Goal: Communication & Community: Share content

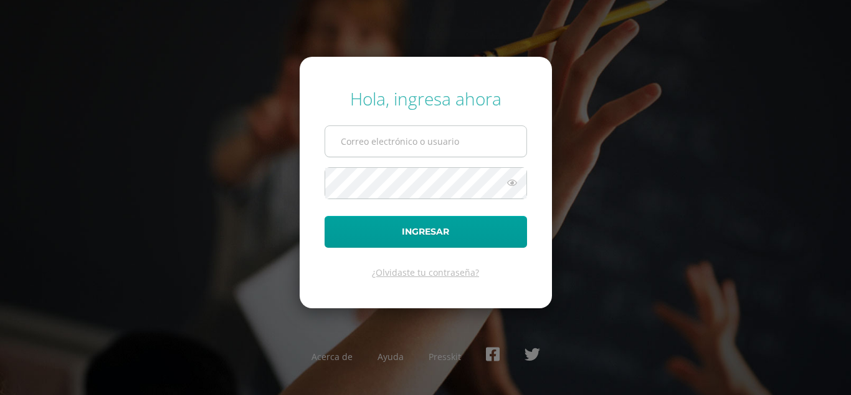
click at [415, 149] on input "text" at bounding box center [425, 141] width 201 height 31
type input "[EMAIL_ADDRESS][DOMAIN_NAME]"
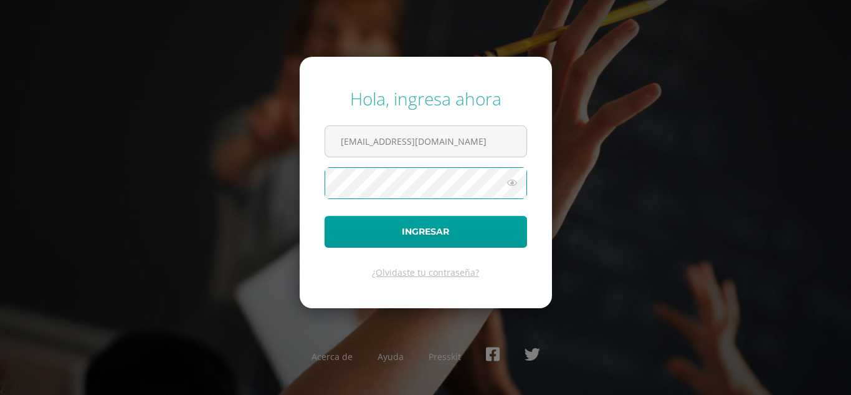
click at [325, 216] on button "Ingresar" at bounding box center [426, 232] width 203 height 32
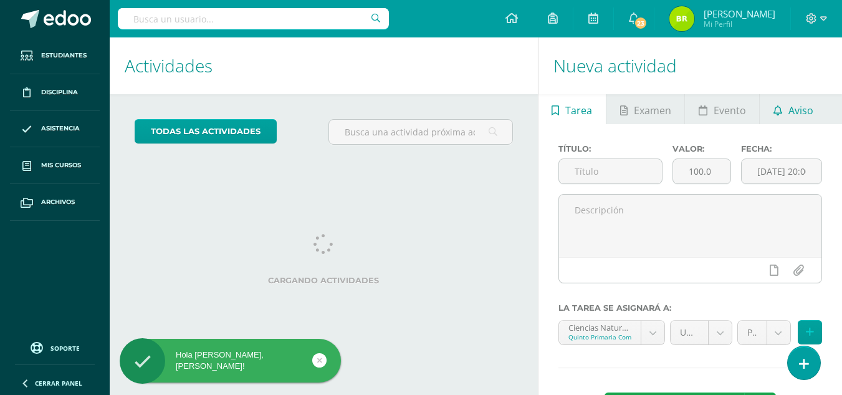
click at [802, 104] on span "Aviso" at bounding box center [801, 110] width 25 height 30
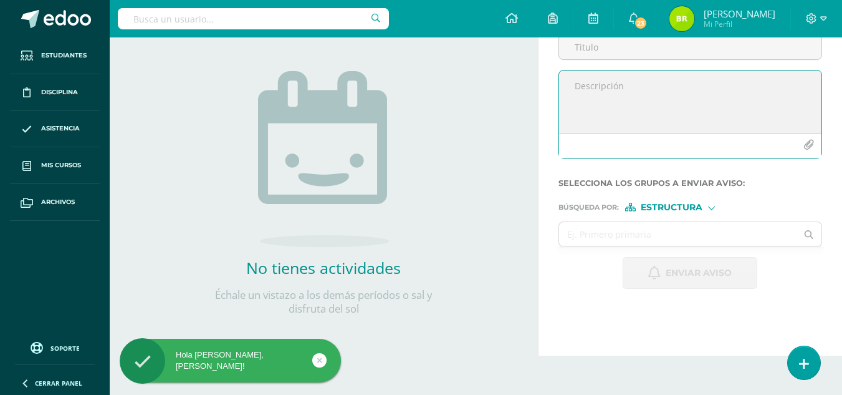
click at [644, 132] on textarea at bounding box center [690, 101] width 262 height 62
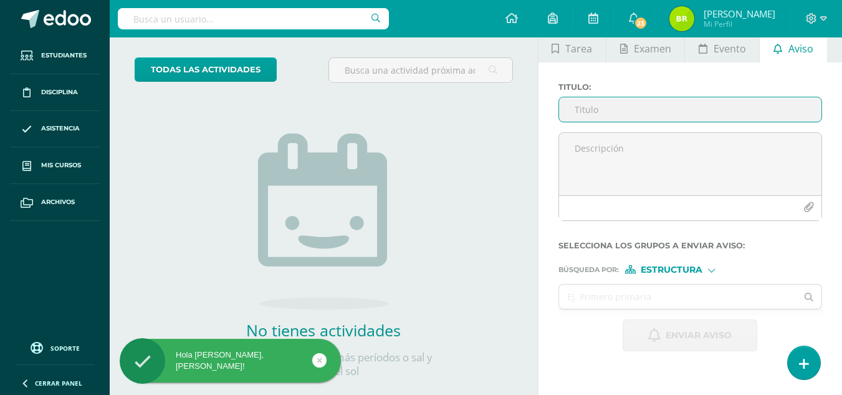
click at [641, 108] on input "Titulo :" at bounding box center [690, 109] width 262 height 24
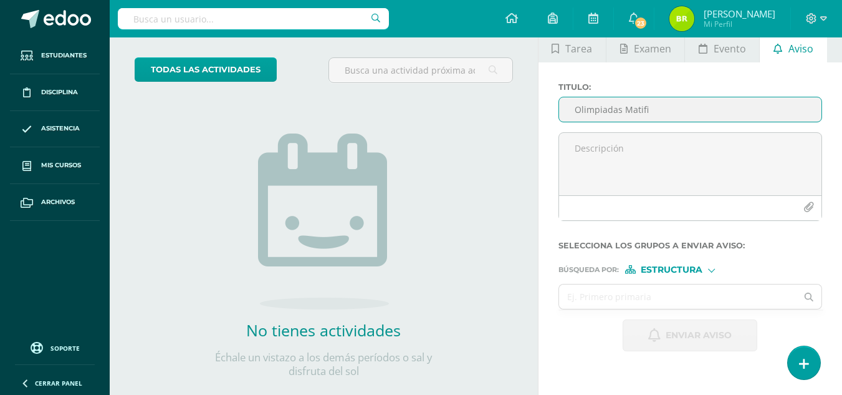
type input "Olimpiadas Matific"
drag, startPoint x: 659, startPoint y: 115, endPoint x: 573, endPoint y: 117, distance: 86.7
click at [573, 117] on input "Olimpiadas Matific" at bounding box center [690, 109] width 262 height 24
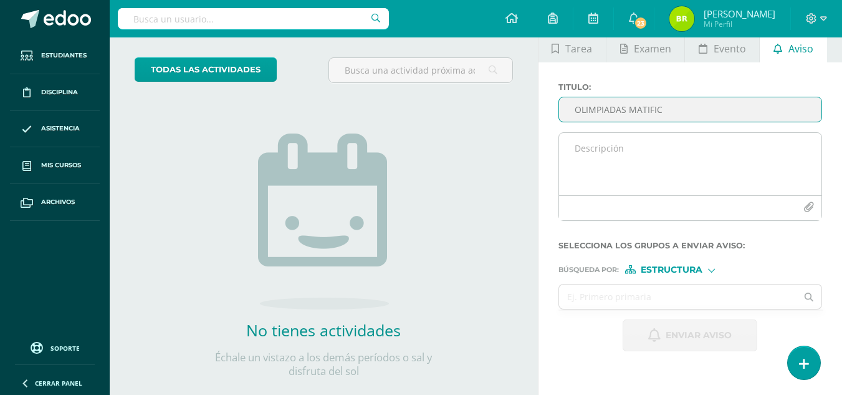
type input "OLIMPIADAS MATIFIC"
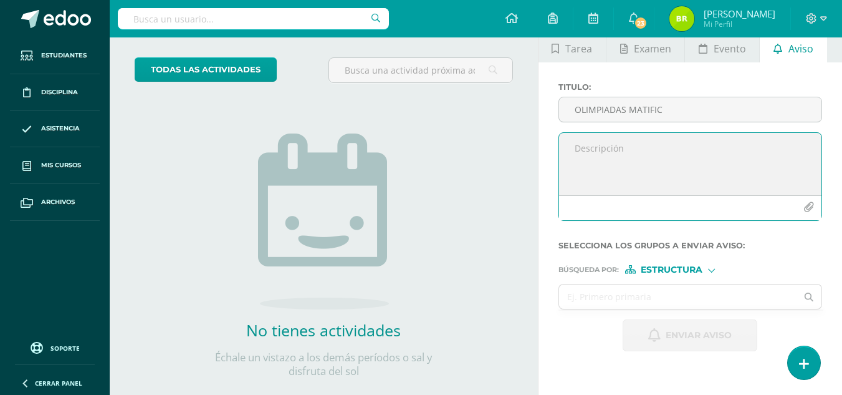
click at [692, 143] on textarea at bounding box center [690, 164] width 262 height 62
paste textarea "Loremips Dolors am Consect Ad eli seddoe t incididunt ut la Etdolorem al Enimad…"
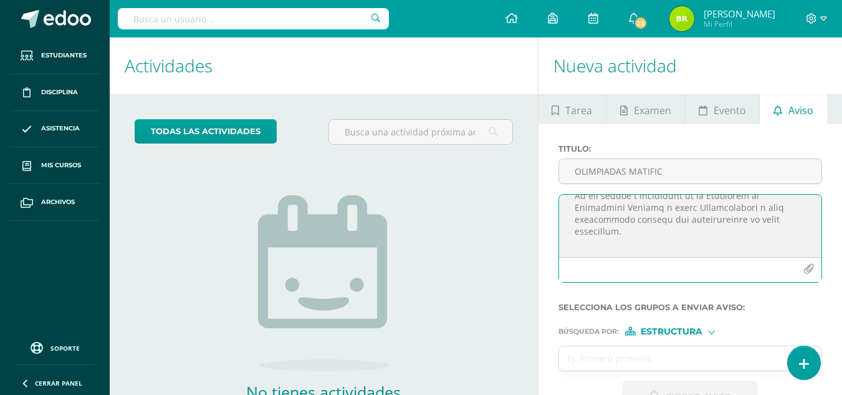
scroll to position [75, 0]
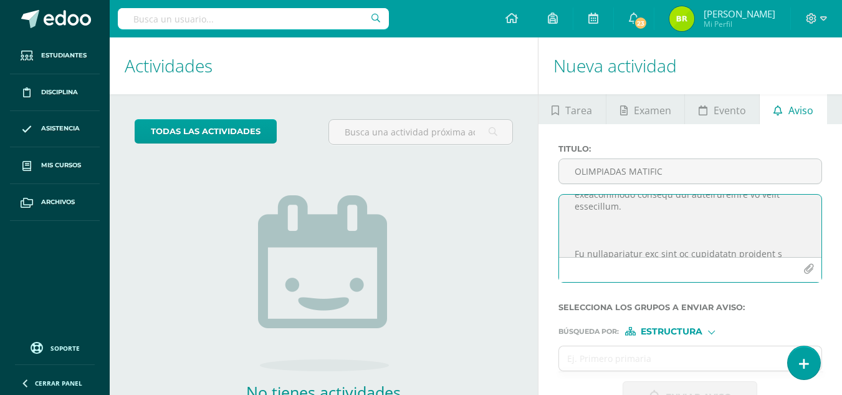
click at [663, 228] on textarea at bounding box center [690, 225] width 262 height 62
click at [736, 232] on textarea at bounding box center [690, 225] width 262 height 62
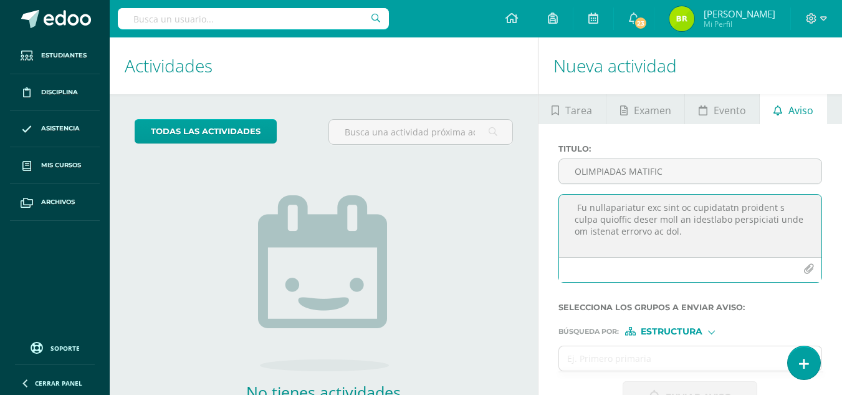
scroll to position [122, 0]
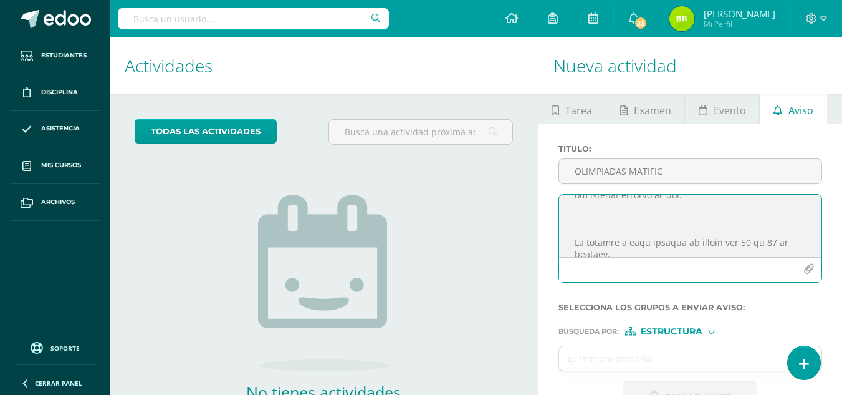
click at [707, 223] on textarea at bounding box center [690, 225] width 262 height 62
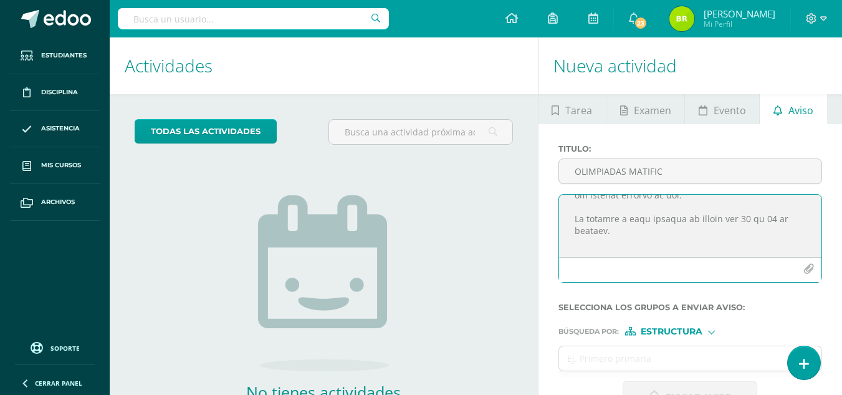
scroll to position [146, 0]
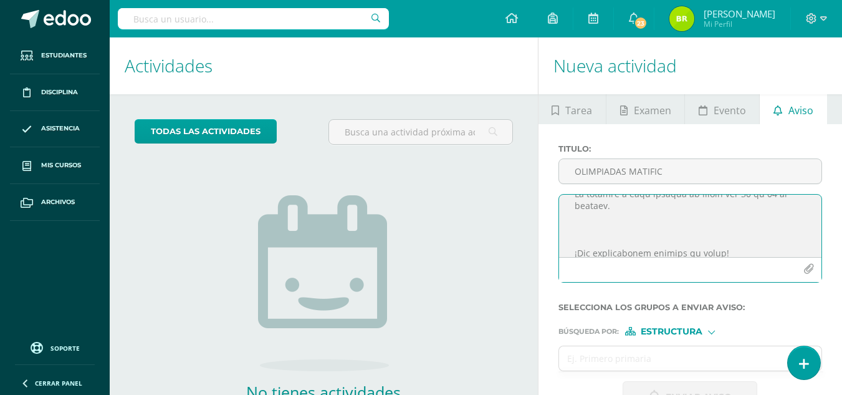
click at [722, 232] on textarea at bounding box center [690, 225] width 262 height 62
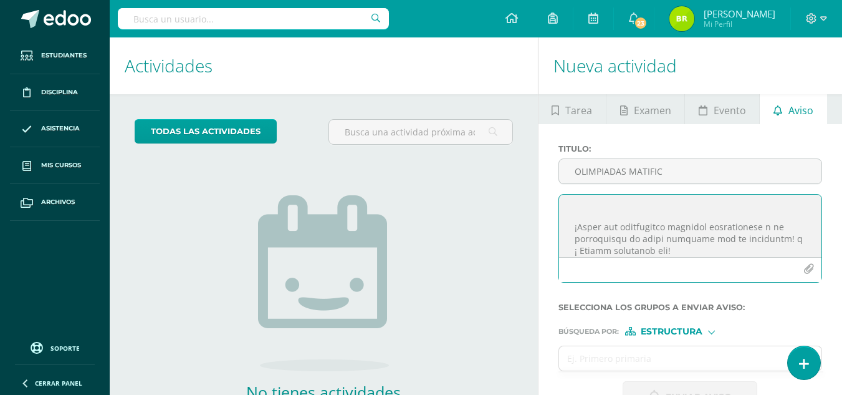
scroll to position [171, 0]
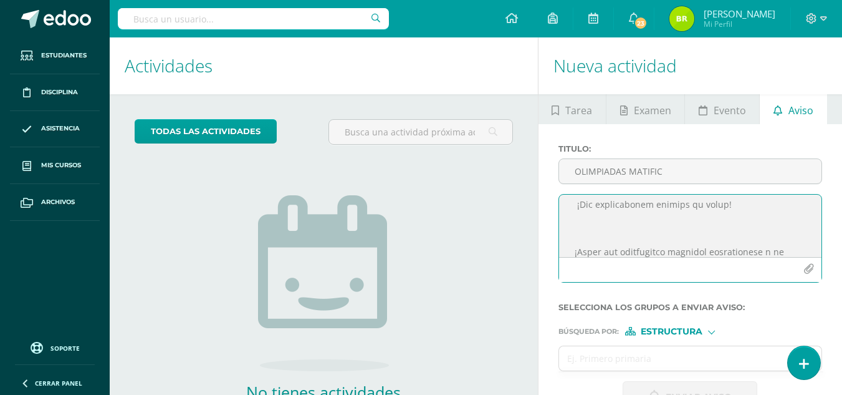
click at [757, 219] on textarea at bounding box center [690, 225] width 262 height 62
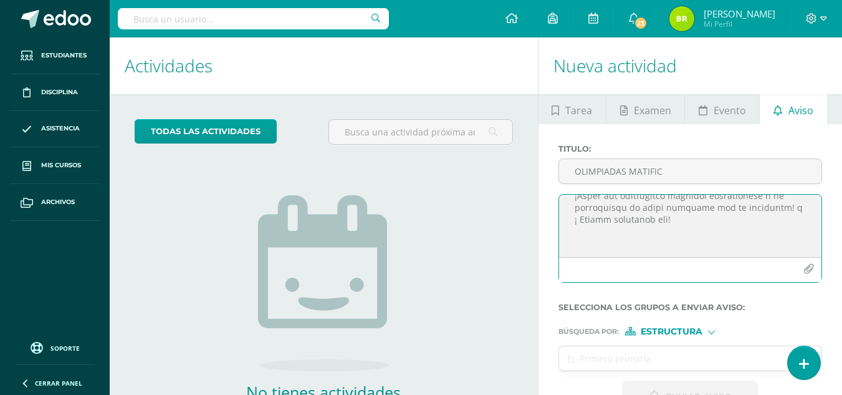
scroll to position [229, 0]
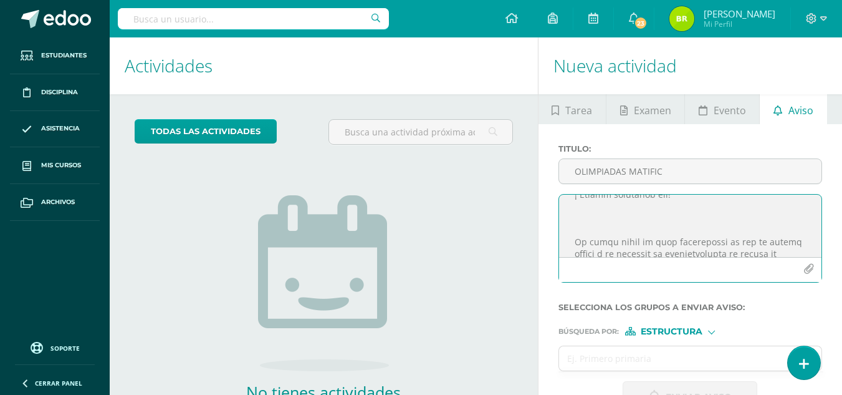
click at [666, 218] on textarea at bounding box center [690, 225] width 262 height 62
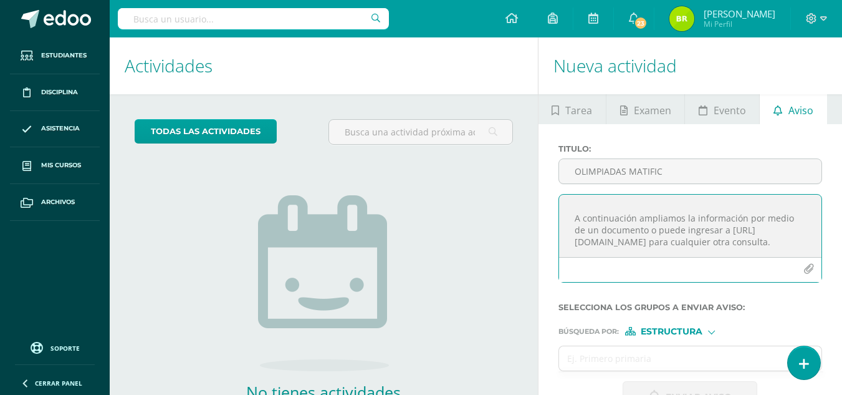
scroll to position [269, 0]
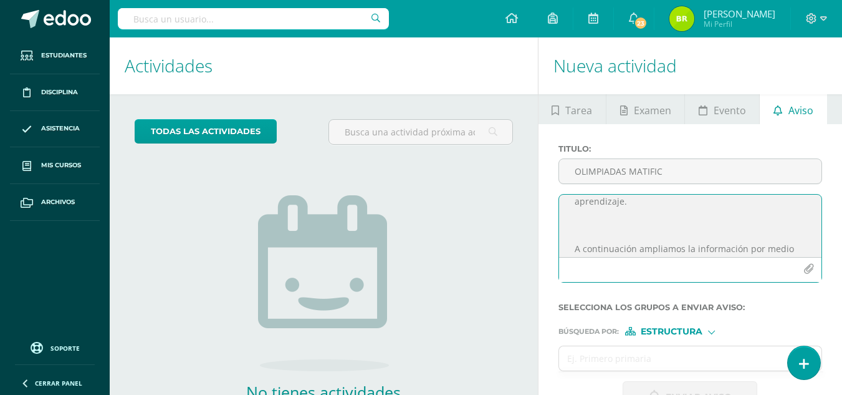
click at [649, 225] on textarea at bounding box center [690, 225] width 262 height 62
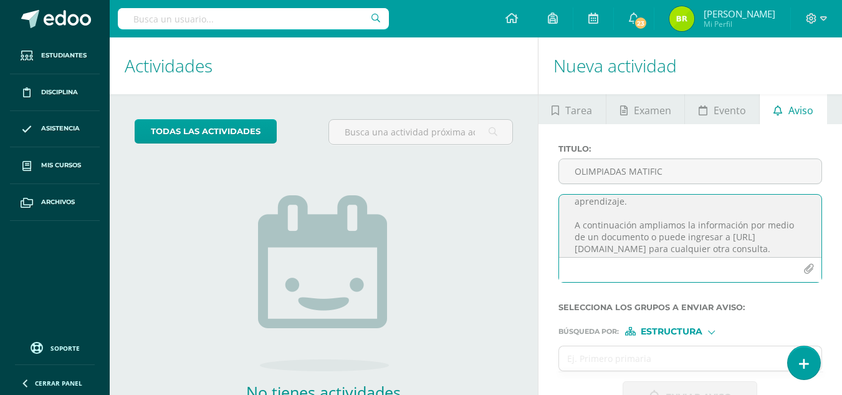
click at [686, 225] on textarea "Queridos Padres de Familia Se les invita a participar en la Olimpiada de Matemá…" at bounding box center [690, 225] width 262 height 62
click at [648, 228] on textarea "Queridos Padres de Familia Se les invita a participar en la Olimpiada de Matemá…" at bounding box center [690, 225] width 262 height 62
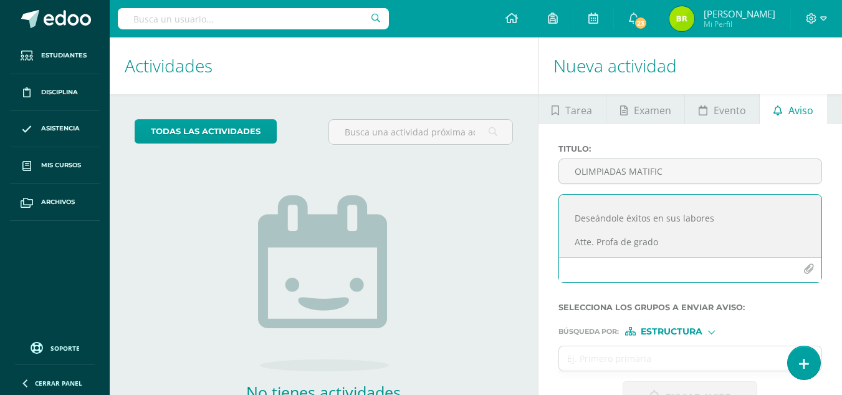
drag, startPoint x: 672, startPoint y: 218, endPoint x: 598, endPoint y: 214, distance: 74.3
click at [598, 214] on textarea "Queridos Padres de Familia Se les invita a participar en la Olimpiada de Matemá…" at bounding box center [690, 225] width 262 height 62
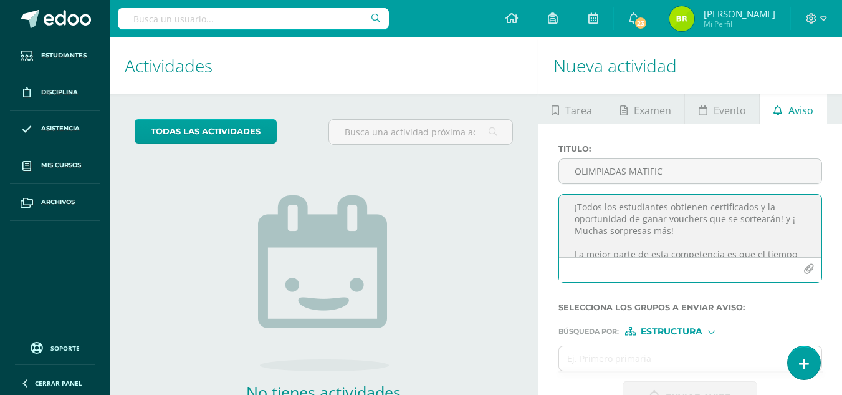
drag, startPoint x: 669, startPoint y: 221, endPoint x: 708, endPoint y: 219, distance: 38.7
click at [708, 219] on textarea "Queridos Padres de Familia Se les invita a participar en la Olimpiada de Matemá…" at bounding box center [690, 225] width 262 height 62
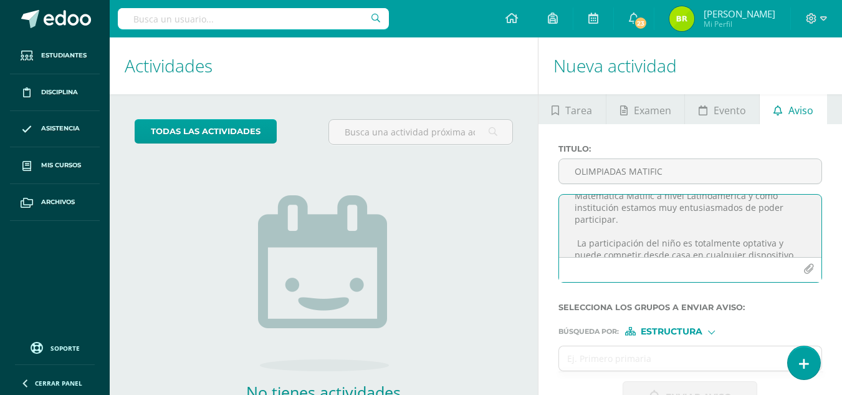
scroll to position [75, 0]
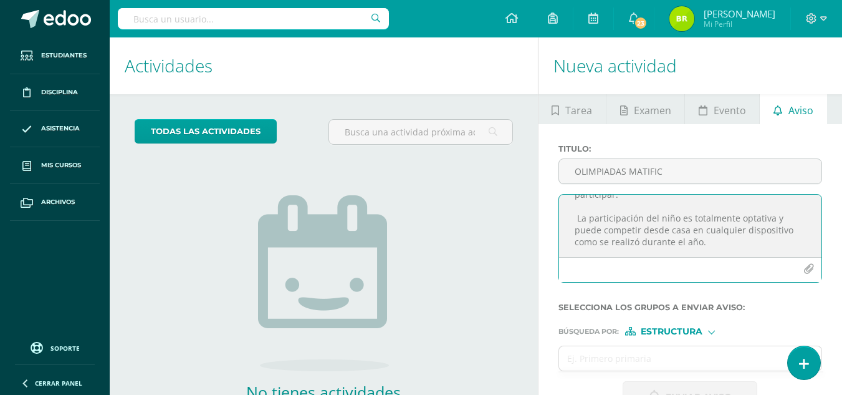
click at [578, 223] on textarea "Queridos Padres de Familia Se les invita a participar en la Olimpiada de Matemá…" at bounding box center [690, 225] width 262 height 62
click at [678, 219] on textarea "Queridos Padres de Familia Se les invita a participar en la Olimpiada de Matemá…" at bounding box center [690, 225] width 262 height 62
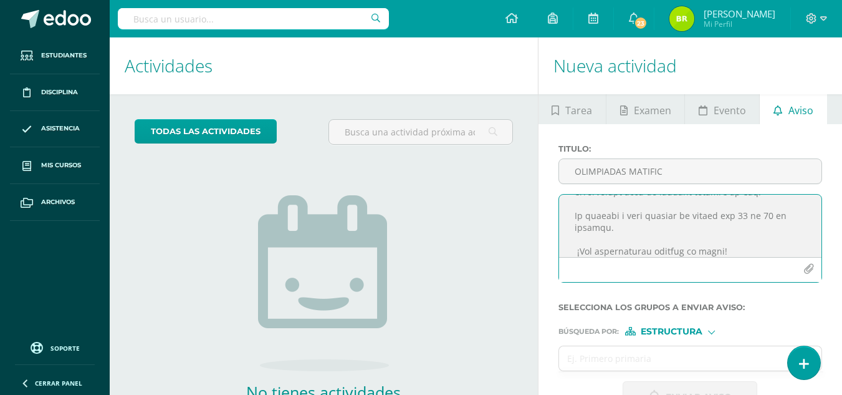
scroll to position [150, 0]
click at [679, 236] on textarea at bounding box center [690, 225] width 262 height 62
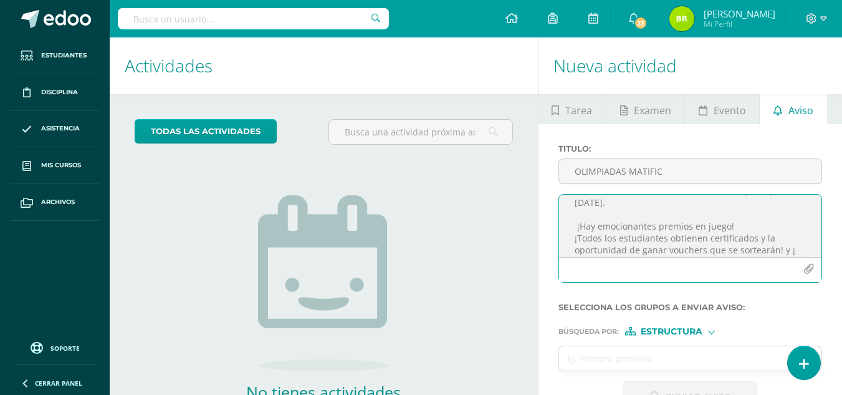
click at [575, 227] on textarea at bounding box center [690, 225] width 262 height 62
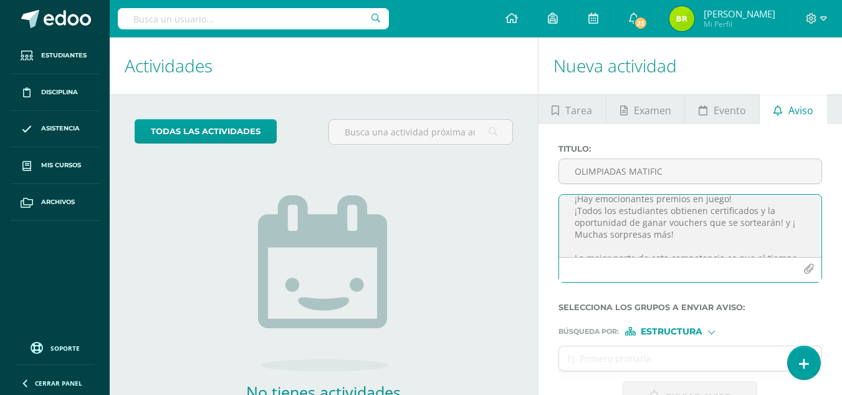
click at [795, 222] on textarea at bounding box center [690, 225] width 262 height 62
drag, startPoint x: 785, startPoint y: 226, endPoint x: 787, endPoint y: 234, distance: 9.1
click at [787, 234] on textarea at bounding box center [690, 225] width 262 height 62
click at [780, 208] on textarea at bounding box center [690, 225] width 262 height 62
drag, startPoint x: 765, startPoint y: 235, endPoint x: 785, endPoint y: 221, distance: 24.6
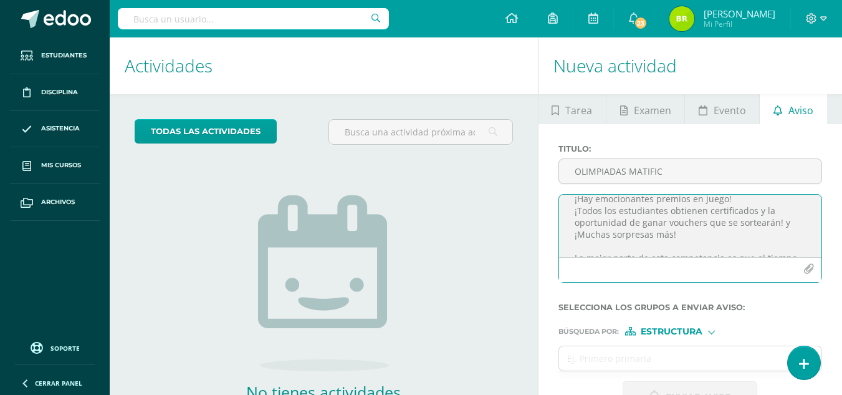
click at [785, 221] on textarea at bounding box center [690, 225] width 262 height 62
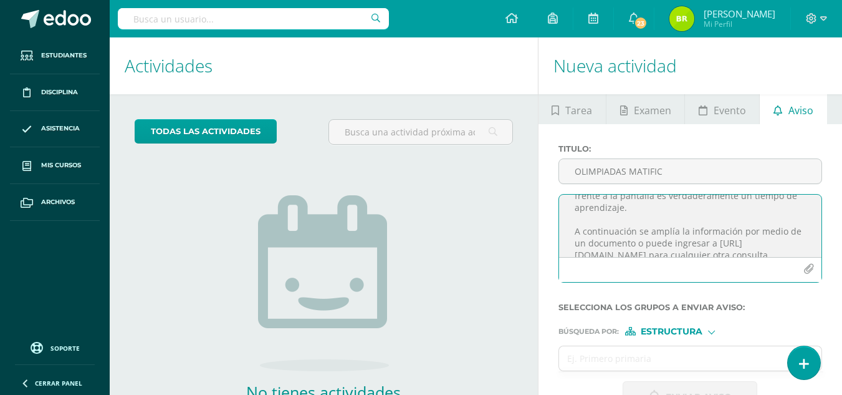
scroll to position [257, 0]
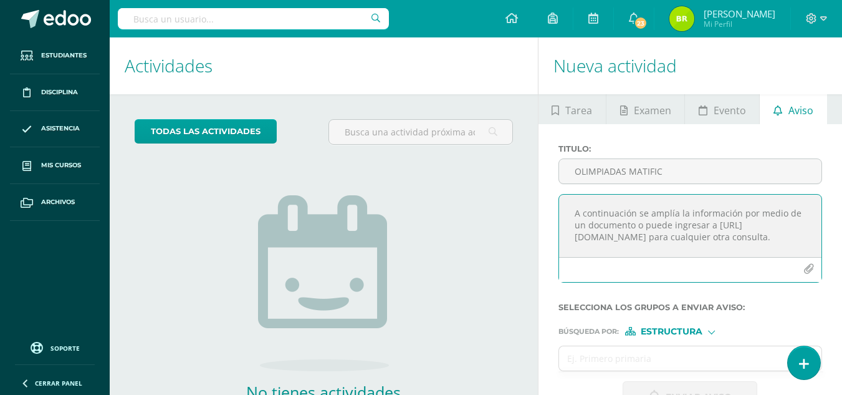
click at [574, 236] on textarea "Queridos Padres de Familia Se les invita a participar en la Olimpiada de Matemá…" at bounding box center [690, 225] width 262 height 62
click at [744, 224] on textarea "Queridos Padres de Familia Se les invita a participar en la Olimpiada de Matemá…" at bounding box center [690, 225] width 262 height 62
click at [747, 224] on textarea "Queridos Padres de Familia Se les invita a participar en la Olimpiada de Matemá…" at bounding box center [690, 225] width 262 height 62
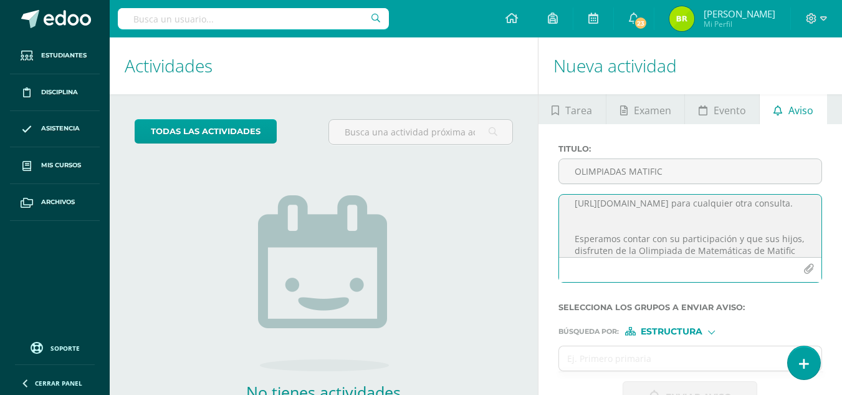
scroll to position [285, 0]
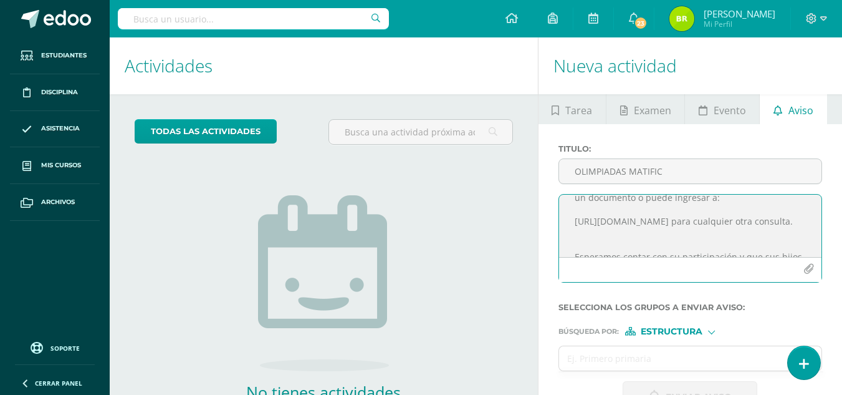
drag, startPoint x: 593, startPoint y: 232, endPoint x: 575, endPoint y: 222, distance: 21.2
click at [575, 222] on textarea "Queridos Padres de Familia Se les invita a participar en la Olimpiada de Matemá…" at bounding box center [690, 225] width 262 height 62
click at [767, 238] on textarea "Queridos Padres de Familia Se les invita a participar en la Olimpiada de Matemá…" at bounding box center [690, 225] width 262 height 62
click at [599, 234] on textarea "Queridos Padres de Familia Se les invita a participar en la Olimpiada de Matemá…" at bounding box center [690, 225] width 262 height 62
click at [574, 232] on textarea "Queridos Padres de Familia Se les invita a participar en la Olimpiada de Matemá…" at bounding box center [690, 225] width 262 height 62
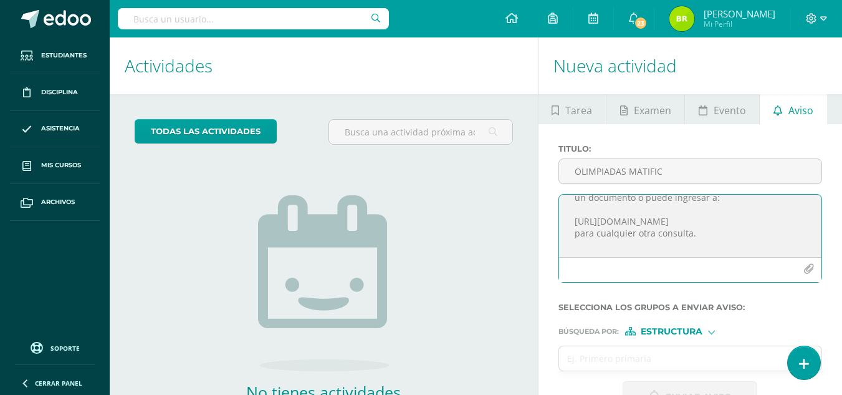
drag, startPoint x: 628, startPoint y: 233, endPoint x: 577, endPoint y: 218, distance: 54.0
click at [577, 218] on textarea "Queridos Padres de Familia Se les invita a participar en la Olimpiada de Matemá…" at bounding box center [690, 225] width 262 height 62
paste textarea "[URL][DOMAIN_NAME]"
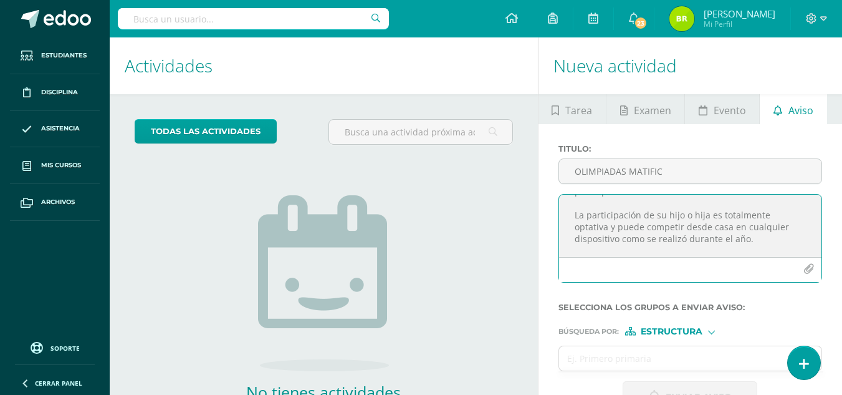
scroll to position [0, 0]
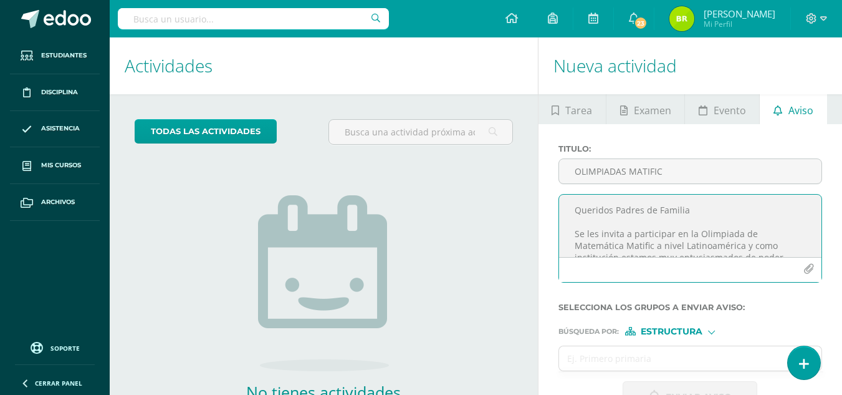
click at [722, 213] on textarea "Queridos Padres de Familia Se les invita a participar en la Olimpiada de Matemá…" at bounding box center [690, 225] width 262 height 62
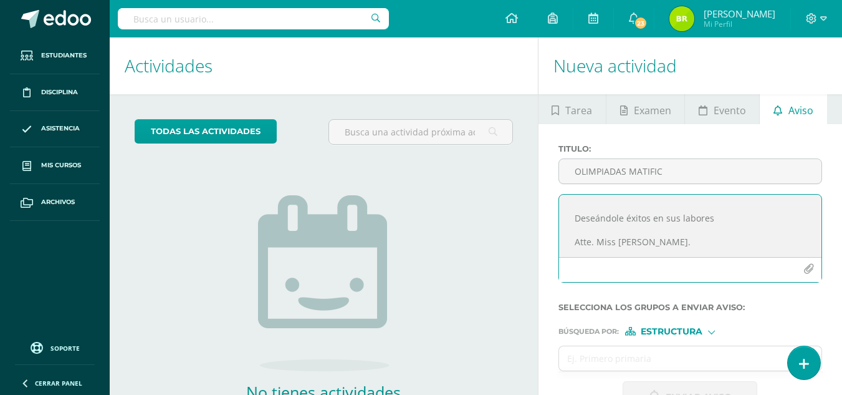
scroll to position [442, 0]
type textarea "Queridos Padres de Familia. Se les invita a participar en la Olimpiada de Matem…"
click at [665, 357] on input "text" at bounding box center [678, 358] width 238 height 24
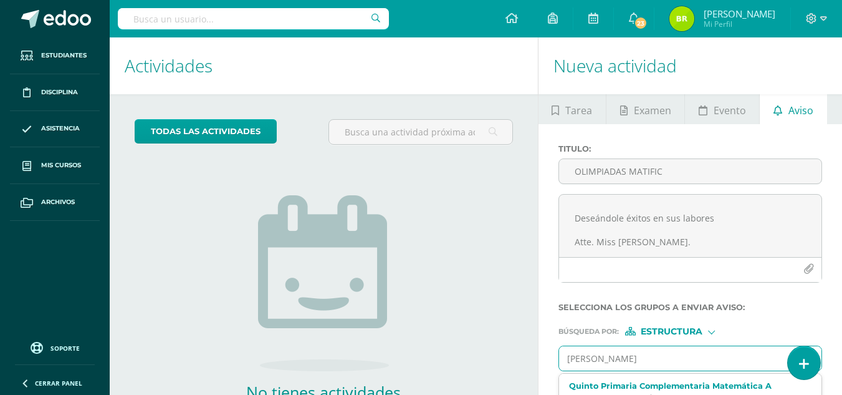
type input "quinto"
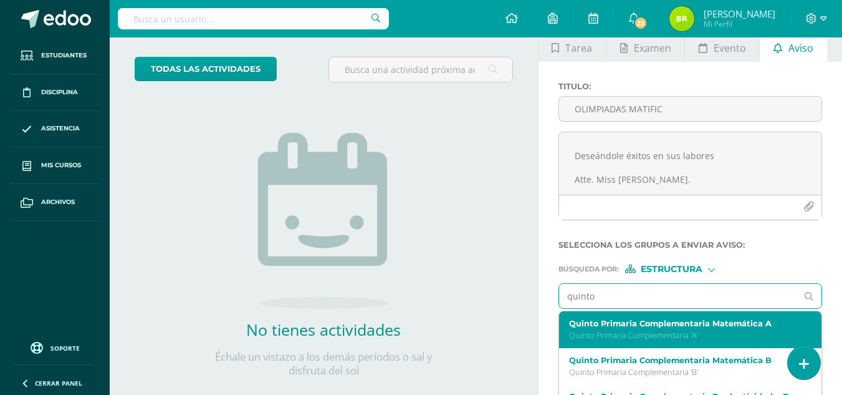
click at [742, 327] on label "Quinto Primaria Complementaria Matemática A" at bounding box center [685, 323] width 233 height 9
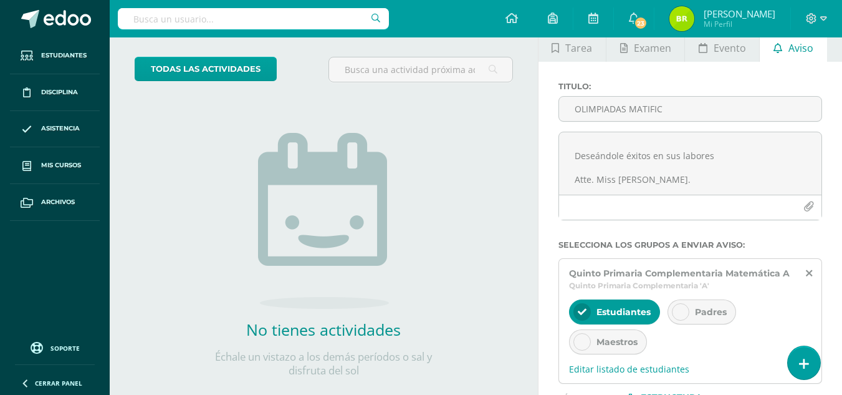
click at [678, 313] on icon at bounding box center [680, 311] width 9 height 9
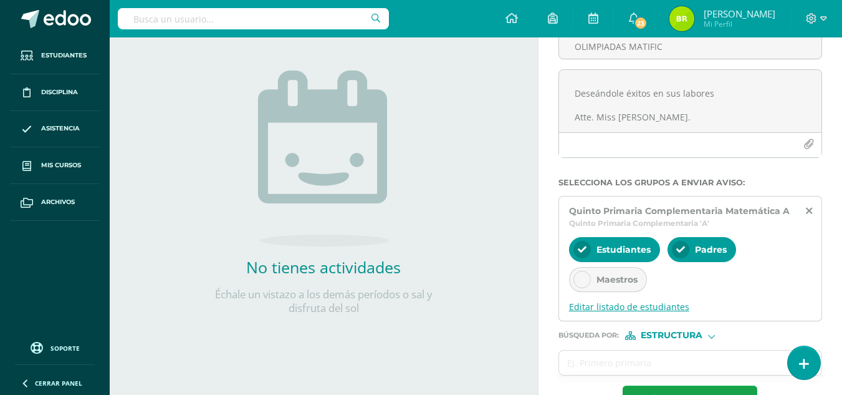
scroll to position [187, 0]
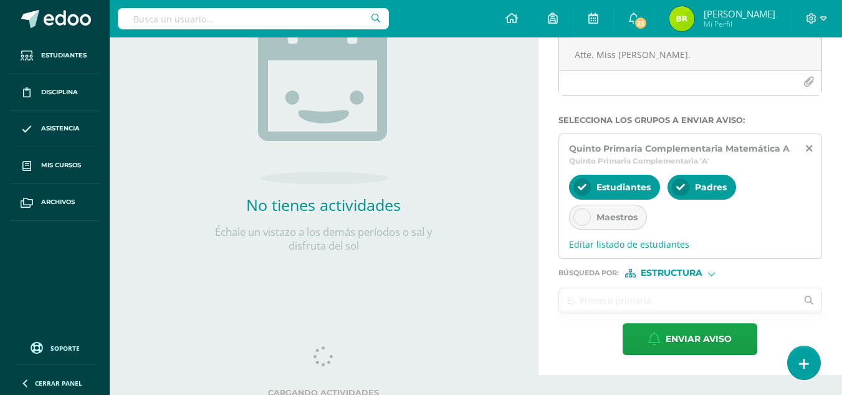
click at [697, 303] on input "text" at bounding box center [678, 300] width 238 height 24
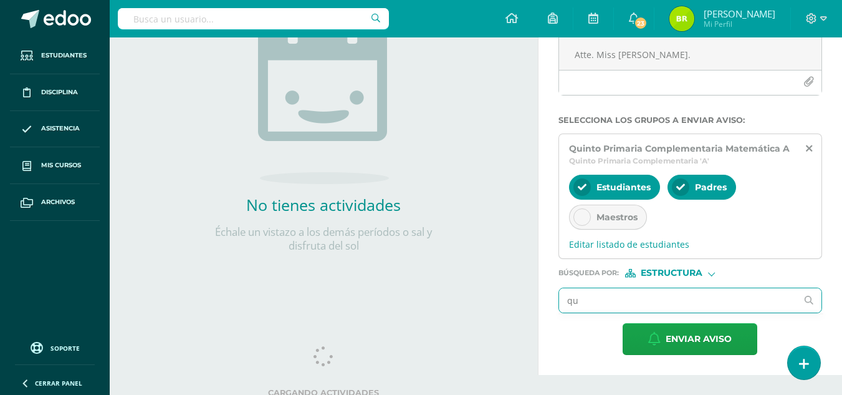
type input "qui"
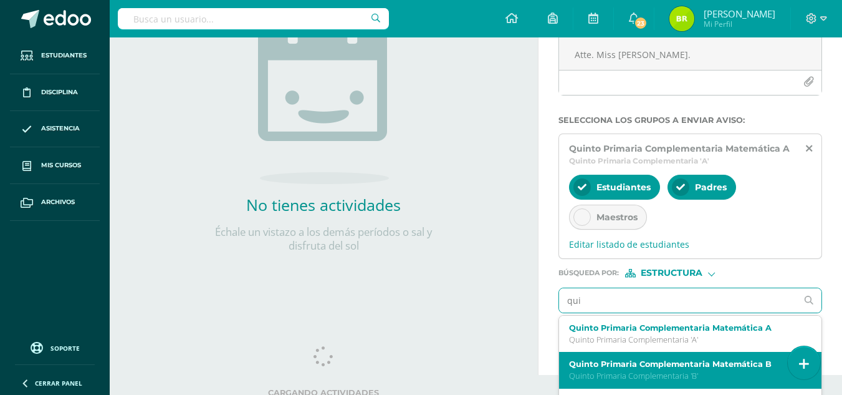
click at [711, 358] on div "Quinto Primaria Complementaria Matemática B Quinto Primaria Complementaria 'B'" at bounding box center [690, 370] width 262 height 37
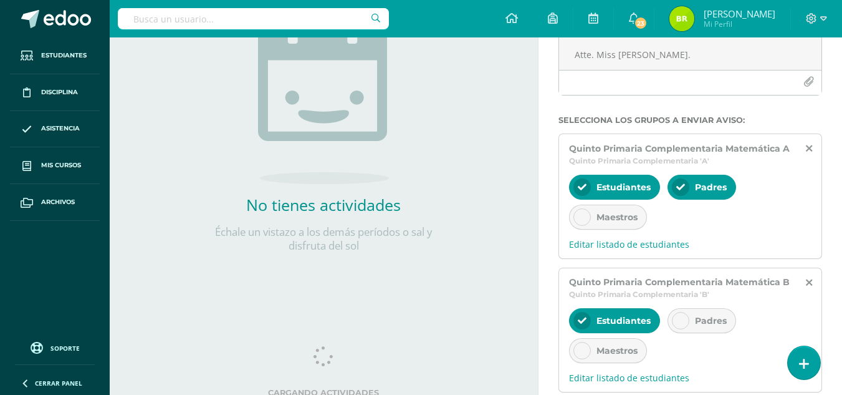
click at [681, 319] on icon at bounding box center [680, 320] width 9 height 9
click at [583, 359] on div "Maestros" at bounding box center [608, 350] width 78 height 25
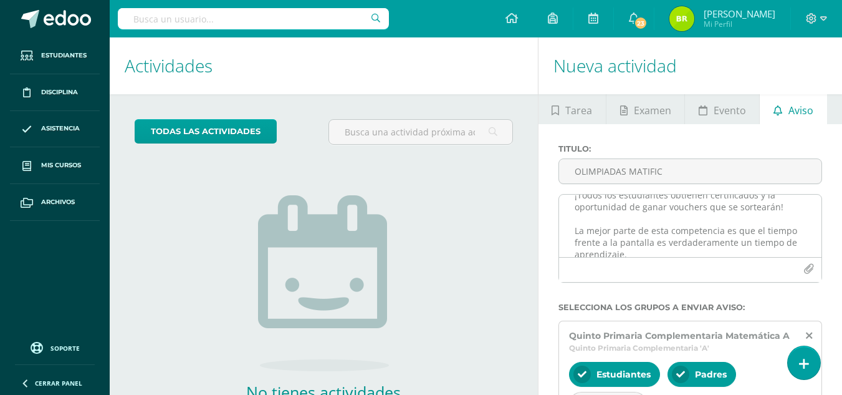
scroll to position [317, 0]
click at [737, 238] on textarea "Queridos Padres de Familia. Se les invita a participar en la Olimpiada de Matem…" at bounding box center [690, 225] width 262 height 62
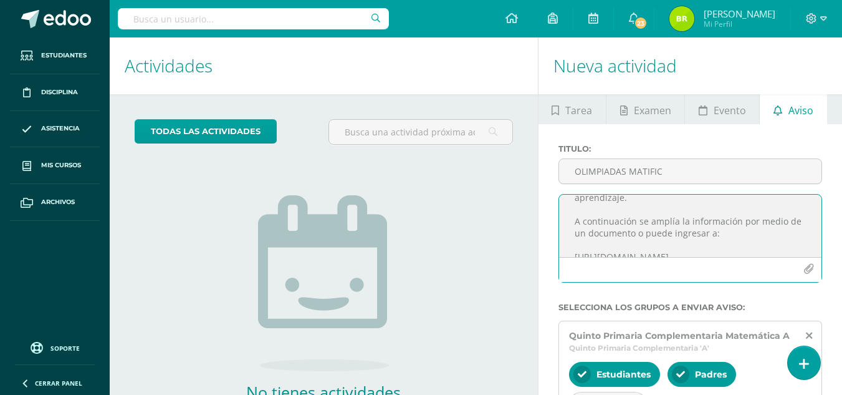
scroll to position [430, 0]
click at [600, 239] on textarea "Queridos Padres de Familia. Se les invita a participar en la Olimpiada de Matem…" at bounding box center [690, 225] width 262 height 62
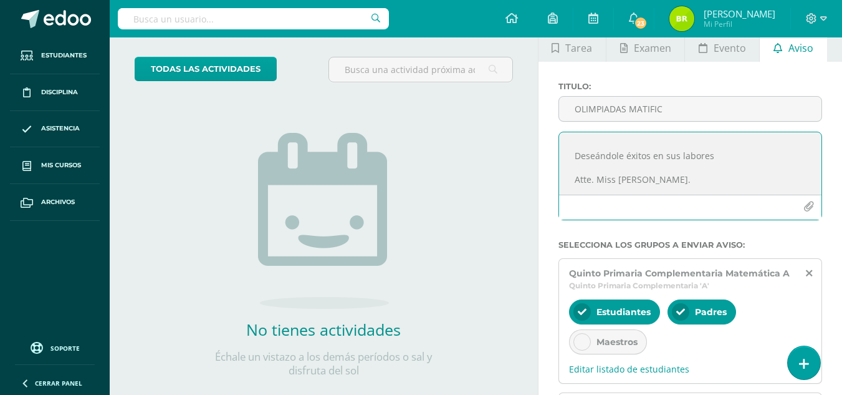
type textarea "Queridos Padres de Familia. Se les invita a participar en la Olimpiada de Matem…"
click at [809, 208] on icon "button" at bounding box center [808, 206] width 11 height 11
click at [816, 209] on button "button" at bounding box center [809, 206] width 24 height 24
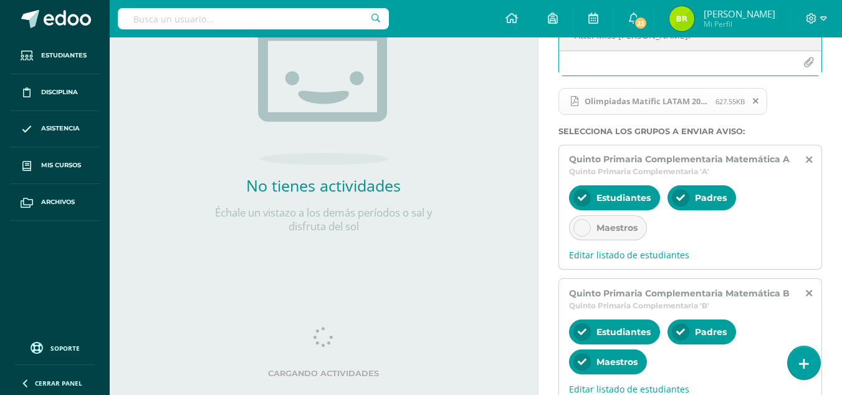
scroll to position [331, 0]
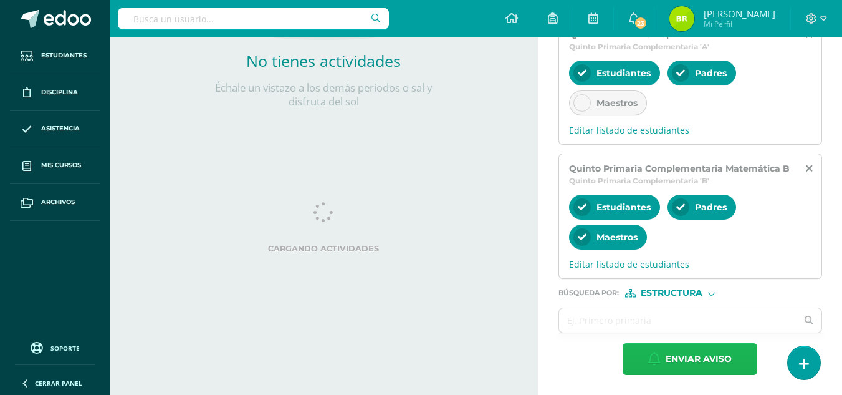
click at [684, 358] on span "Enviar aviso" at bounding box center [699, 358] width 66 height 31
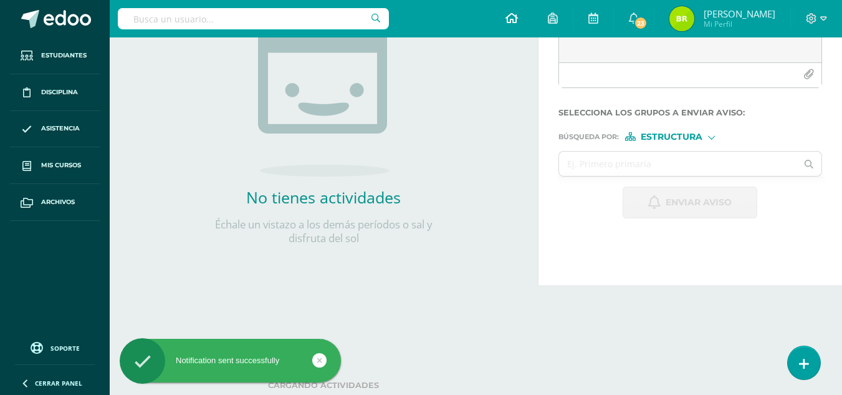
scroll to position [0, 0]
